Goal: Information Seeking & Learning: Learn about a topic

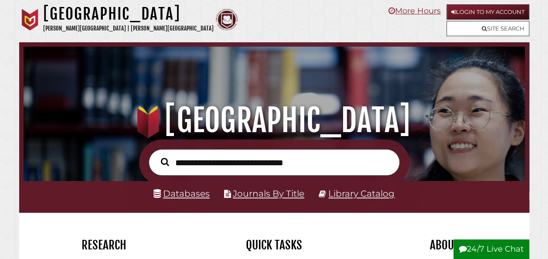
scroll to position [166, 497]
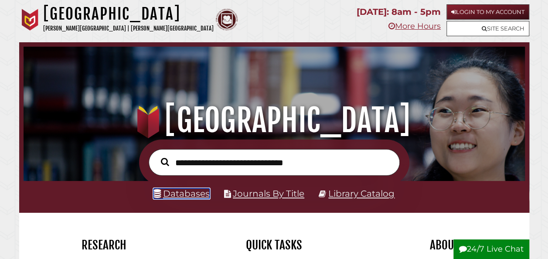
click at [196, 195] on link "Databases" at bounding box center [181, 193] width 56 height 10
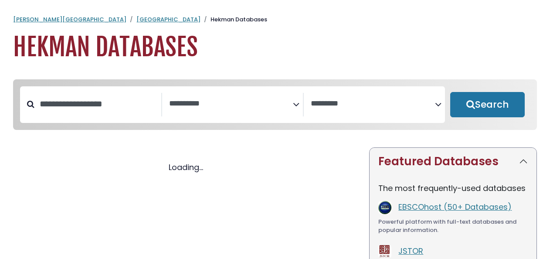
select select "Database Subject Filter"
select select "Database Vendors Filter"
select select "Database Subject Filter"
select select "Database Vendors Filter"
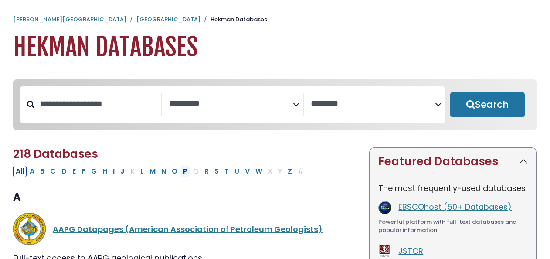
click at [180, 173] on button "P" at bounding box center [185, 171] width 10 height 11
select select "Database Subject Filter"
select select "Database Vendors Filter"
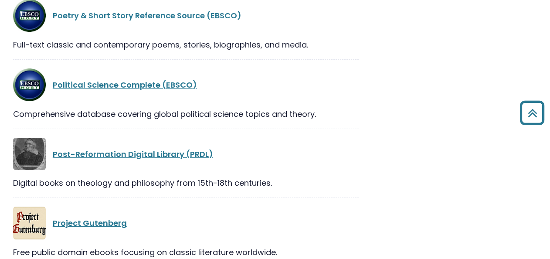
scroll to position [646, 0]
click at [113, 84] on link "Political Science Complete (EBSCO)" at bounding box center [125, 84] width 144 height 11
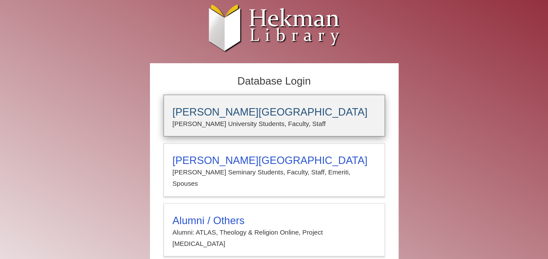
type input "**********"
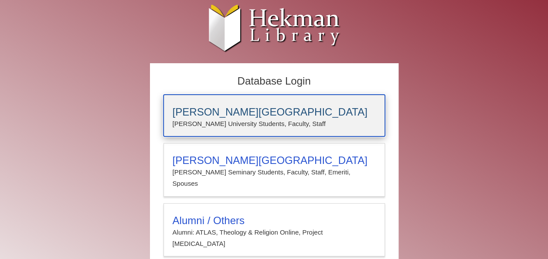
click at [231, 120] on p "Calvin University Students, Faculty, Staff" at bounding box center [274, 123] width 203 height 11
